Goal: Communication & Community: Share content

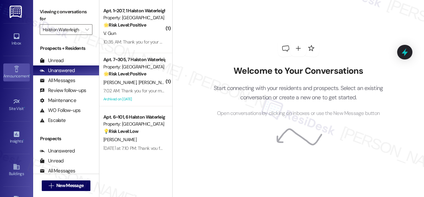
click at [13, 69] on icon at bounding box center [16, 68] width 7 height 7
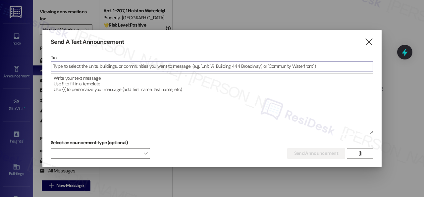
click at [82, 68] on input at bounding box center [212, 66] width 322 height 10
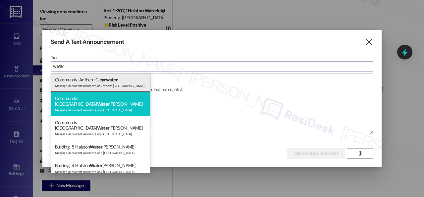
type input "water"
click at [97, 101] on span "Water" at bounding box center [103, 104] width 13 height 6
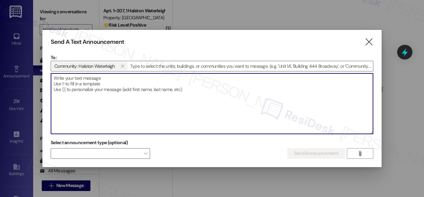
click at [126, 83] on textarea at bounding box center [212, 103] width 322 height 60
paste textarea "Hi {{first_name}}, Just a reminder—The Assador Food Truck will be on-site [DATE…"
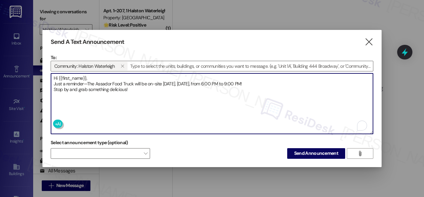
click at [104, 76] on textarea "Hi {{first_name}}, Just a reminder—The Assador Food Truck will be on-site [DATE…" at bounding box center [212, 103] width 322 height 60
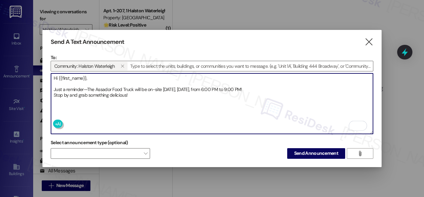
click at [272, 85] on textarea "Hi {{first_name}}, Just a reminder—The Assador Food Truck will be on-site [DATE…" at bounding box center [212, 103] width 322 height 60
type textarea "Hi {{first_name}}, Just a reminder—The Assador Food Truck will be on-site [DATE…"
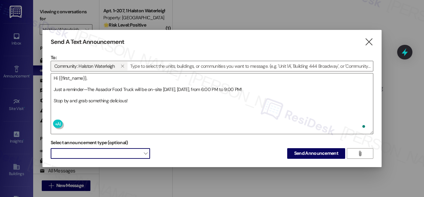
click at [126, 153] on span at bounding box center [100, 153] width 99 height 11
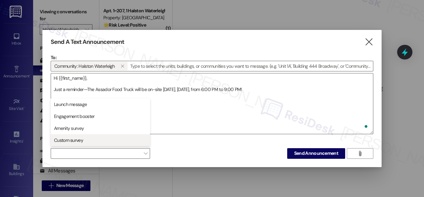
click at [69, 141] on span "Custom survey" at bounding box center [68, 140] width 29 height 7
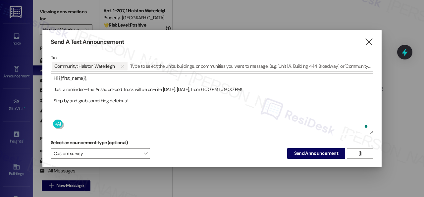
click at [189, 121] on textarea "Hi {{first_name}}, Just a reminder—The Assador Food Truck will be on-site [DATE…" at bounding box center [212, 103] width 322 height 60
click at [307, 154] on span "Send Announcement" at bounding box center [316, 153] width 44 height 7
